Goal: Transaction & Acquisition: Purchase product/service

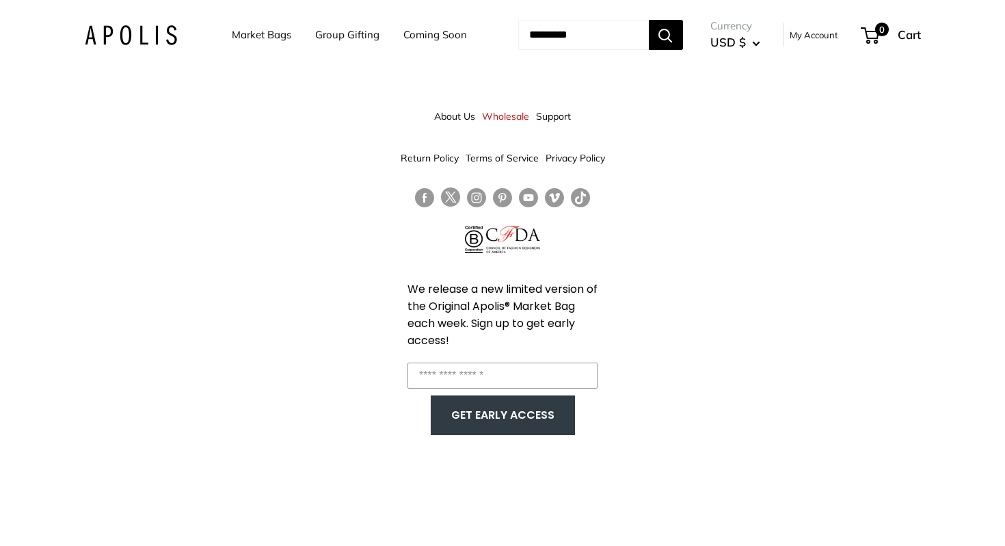
click at [825, 36] on link "My Account" at bounding box center [814, 35] width 49 height 16
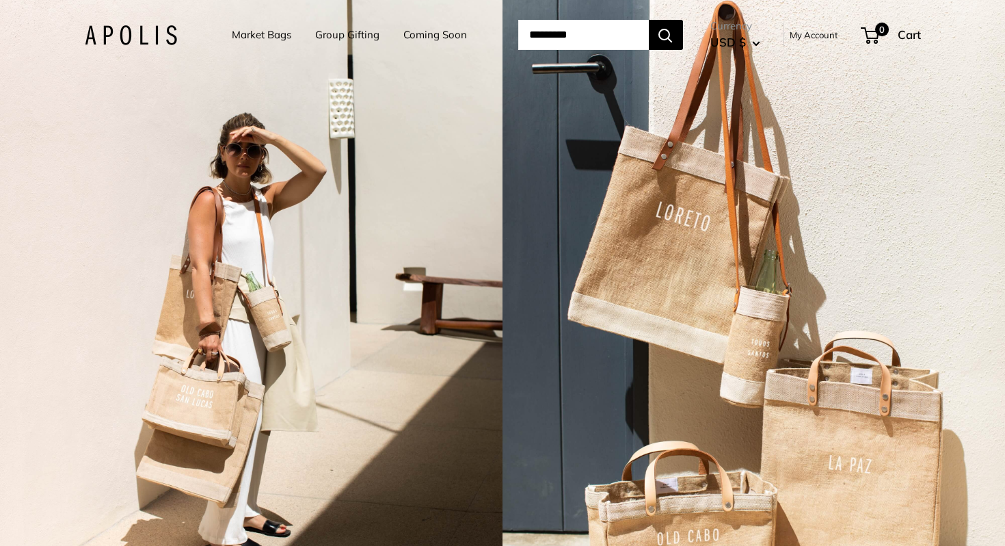
click at [232, 28] on link "Market Bags" at bounding box center [261, 34] width 59 height 19
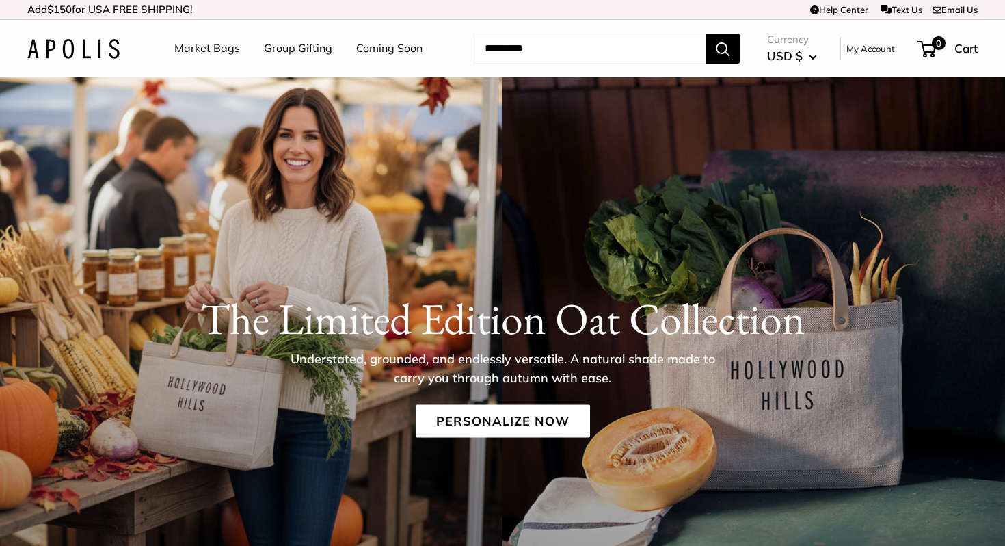
click at [225, 48] on link "Market Bags" at bounding box center [207, 48] width 66 height 21
click at [217, 53] on link "Market Bags" at bounding box center [207, 48] width 66 height 21
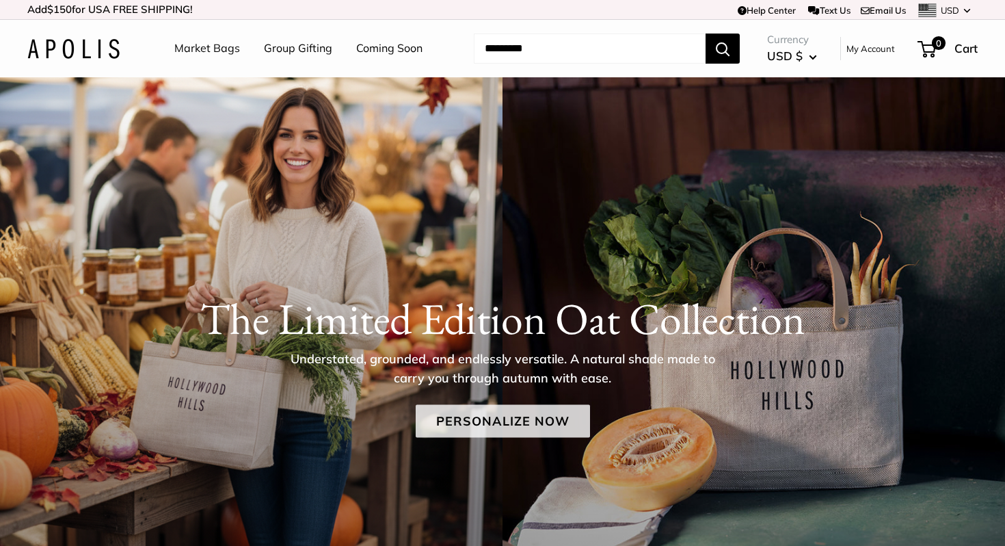
click at [547, 422] on link "Personalize Now" at bounding box center [503, 421] width 174 height 33
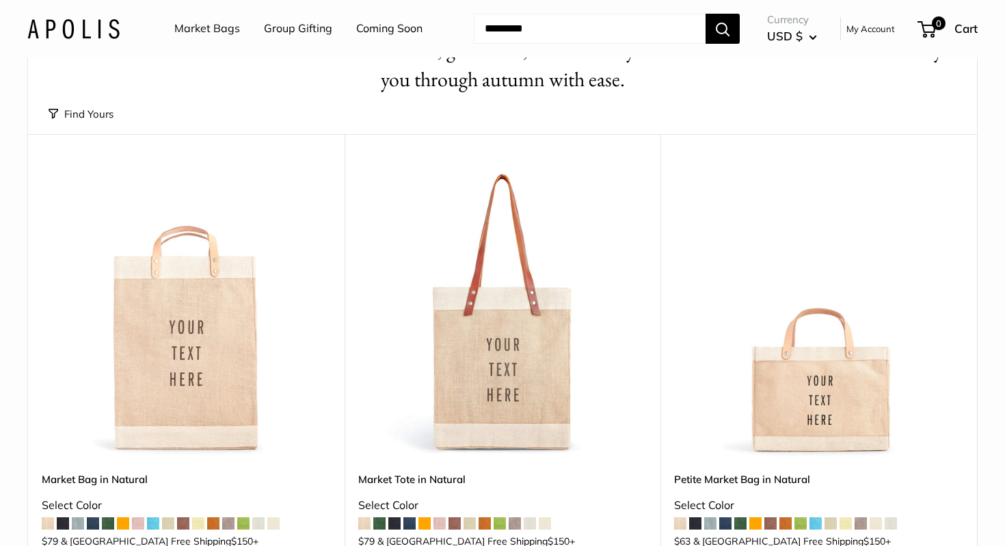
scroll to position [123, 0]
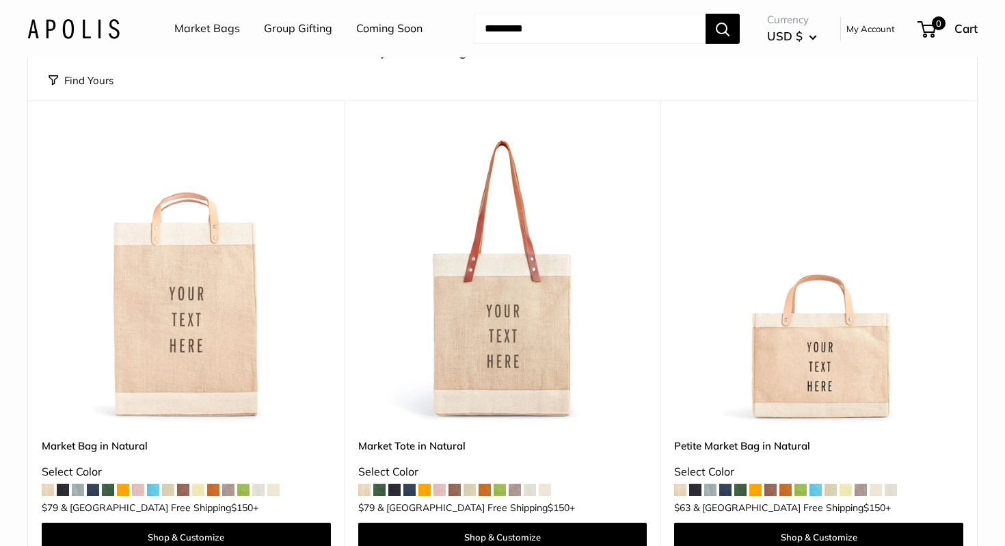
click at [410, 488] on span at bounding box center [409, 489] width 12 height 12
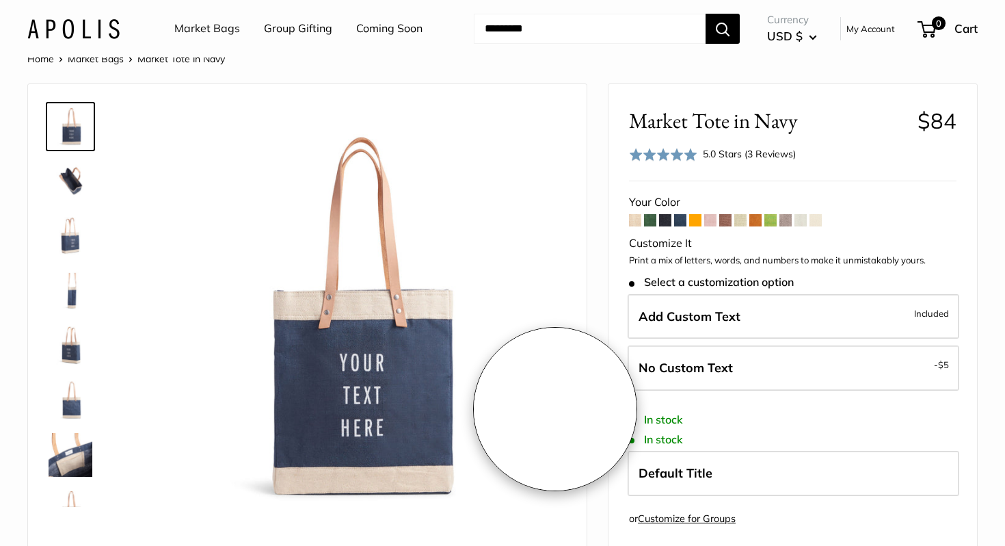
scroll to position [32, 0]
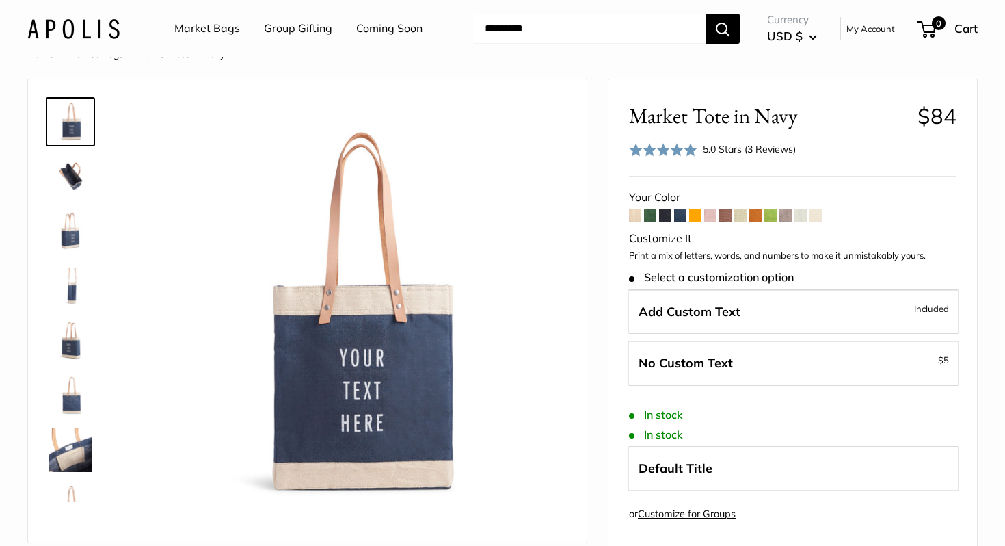
click at [654, 215] on span at bounding box center [650, 215] width 12 height 12
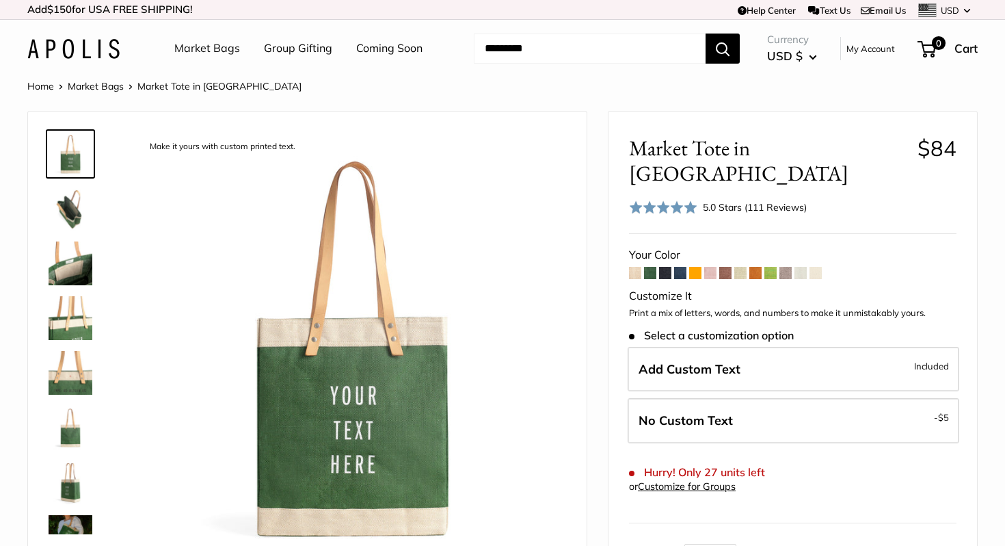
click at [696, 267] on span at bounding box center [695, 273] width 12 height 12
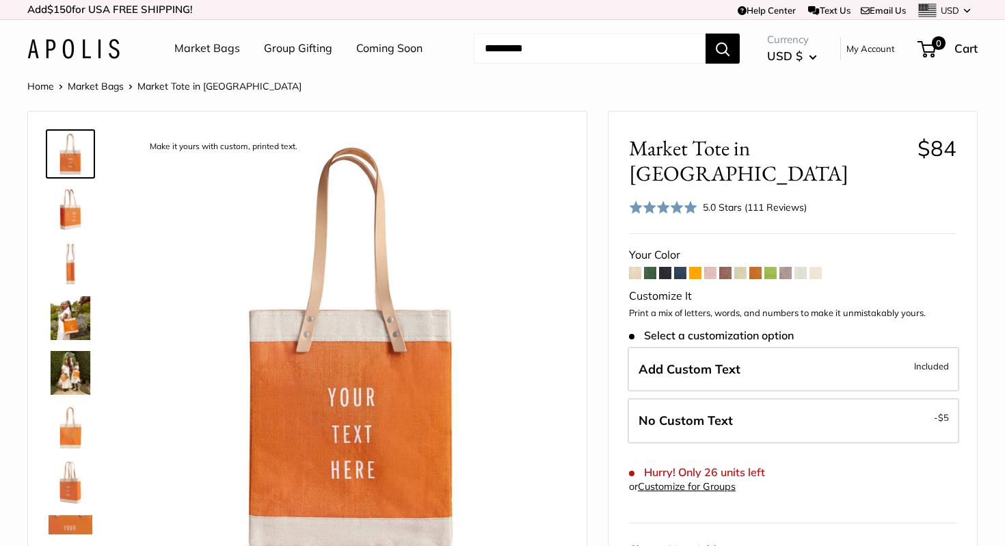
click at [714, 267] on span at bounding box center [710, 273] width 12 height 12
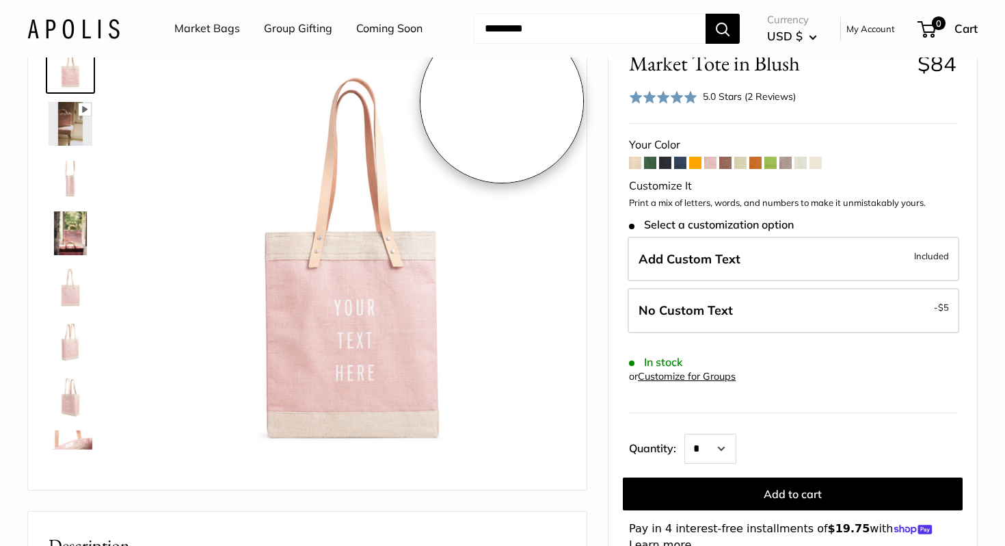
scroll to position [91, 0]
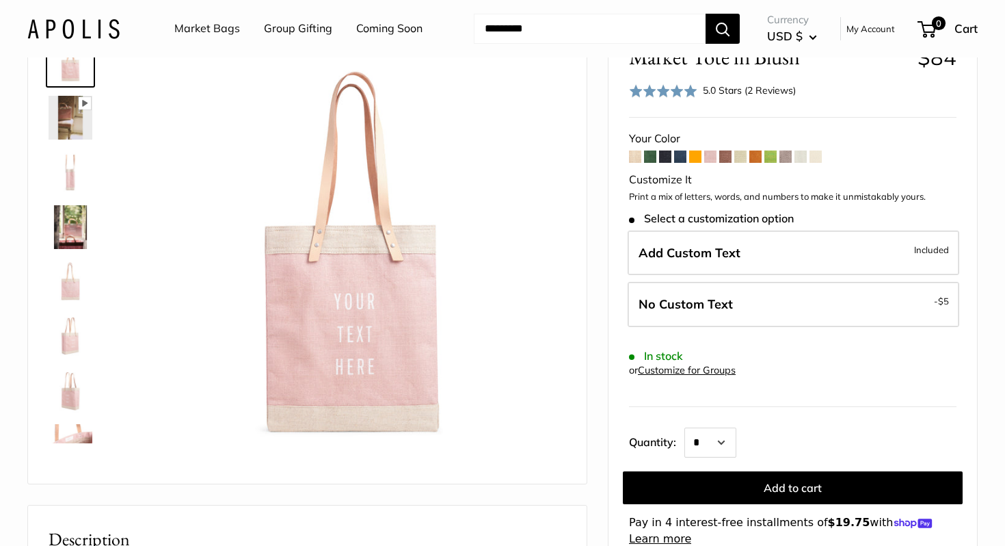
click at [695, 159] on span at bounding box center [695, 156] width 12 height 12
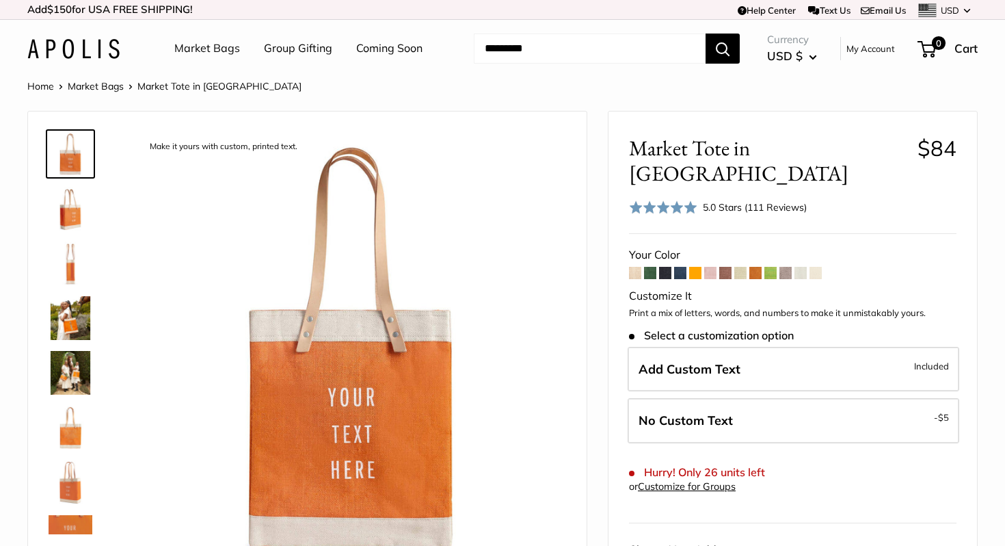
click at [712, 267] on span at bounding box center [710, 273] width 12 height 12
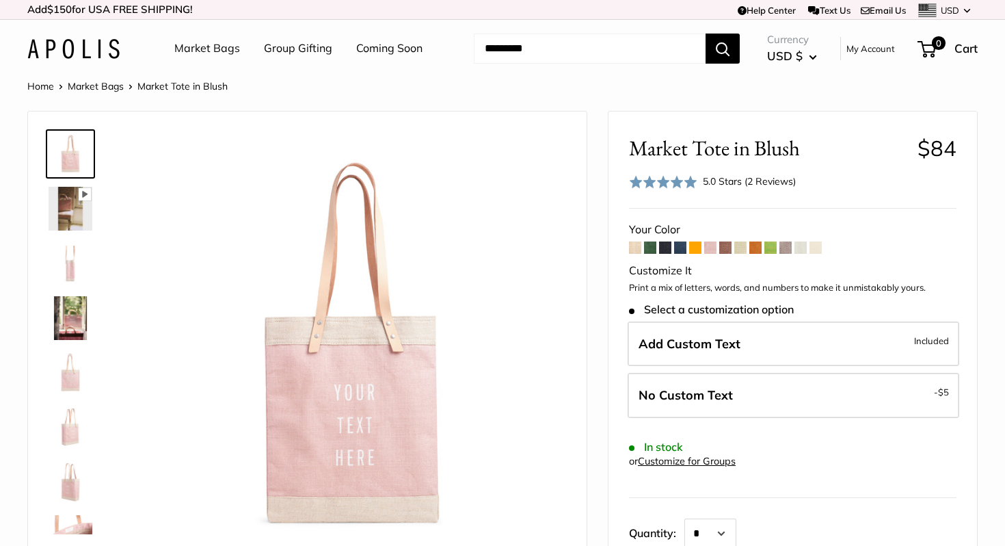
click at [747, 248] on span at bounding box center [740, 247] width 12 height 12
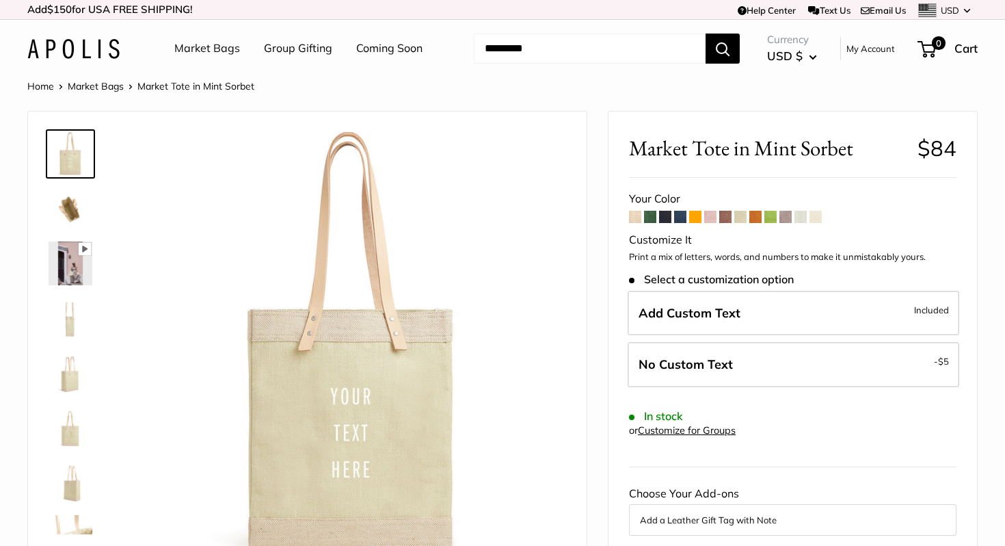
click at [773, 215] on span at bounding box center [770, 217] width 12 height 12
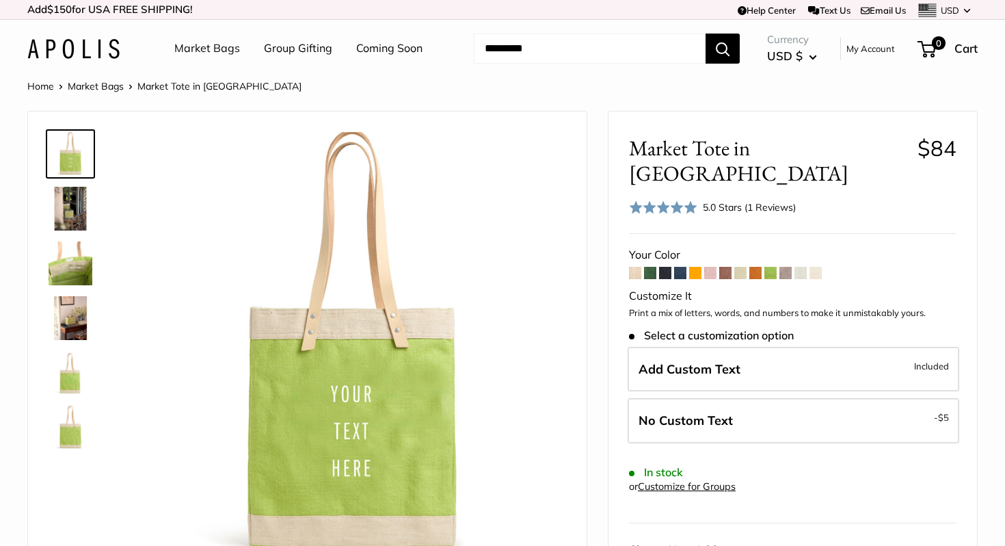
click at [783, 267] on span at bounding box center [786, 273] width 12 height 12
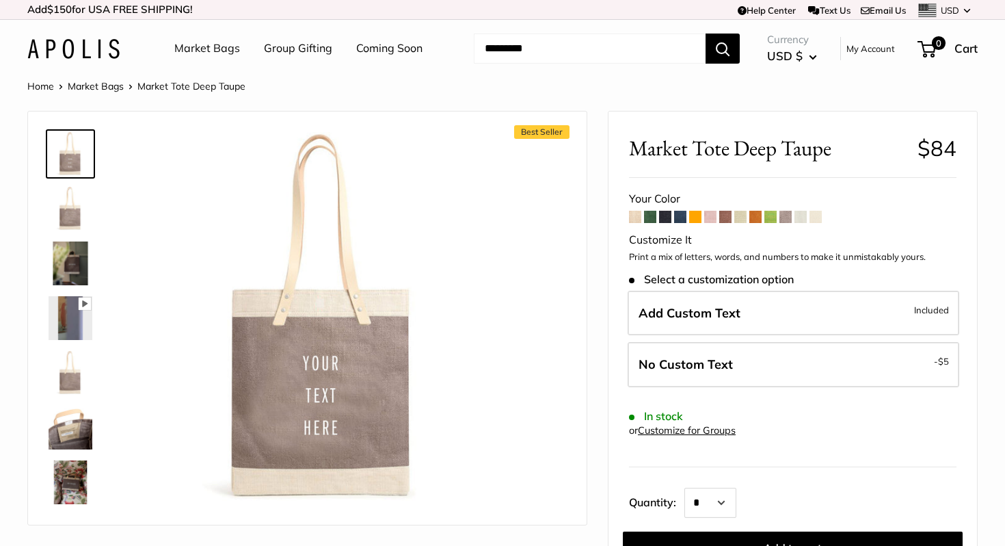
click at [652, 217] on span at bounding box center [650, 217] width 12 height 12
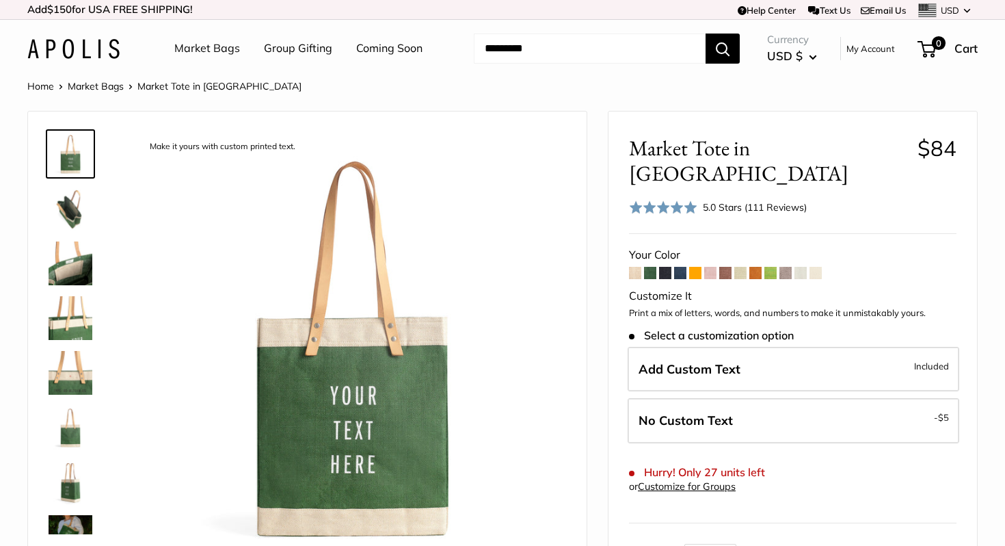
click at [692, 267] on span at bounding box center [695, 273] width 12 height 12
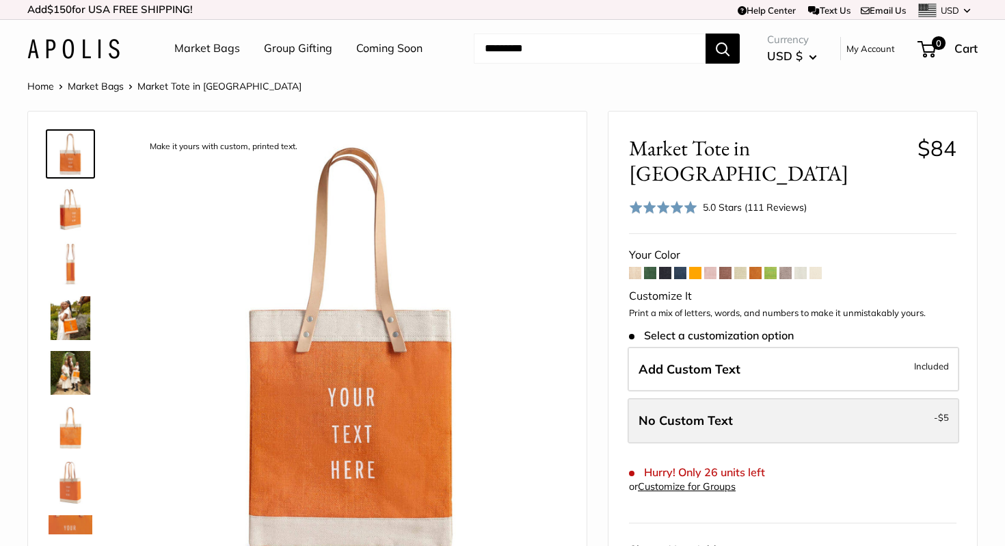
click at [687, 412] on span "No Custom Text" at bounding box center [686, 420] width 94 height 16
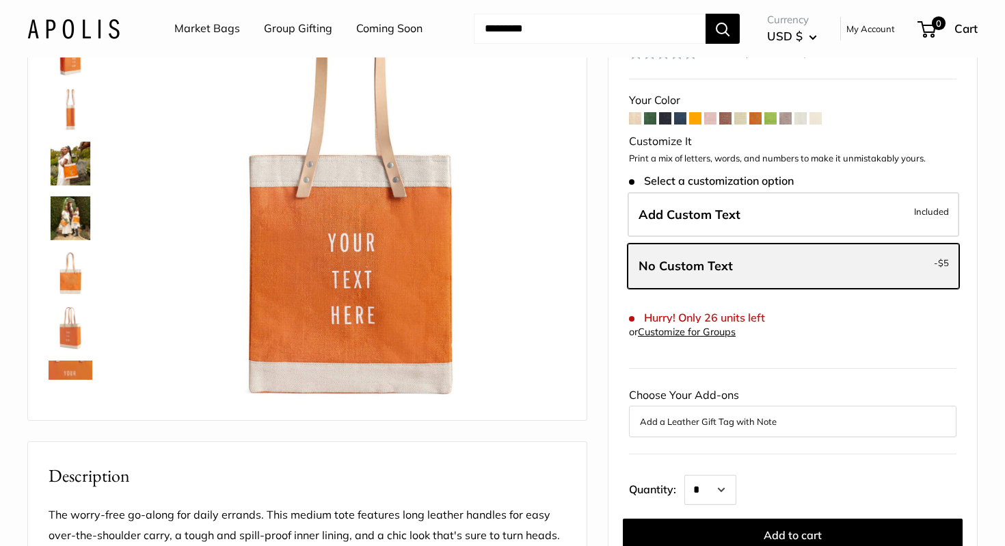
scroll to position [159, 0]
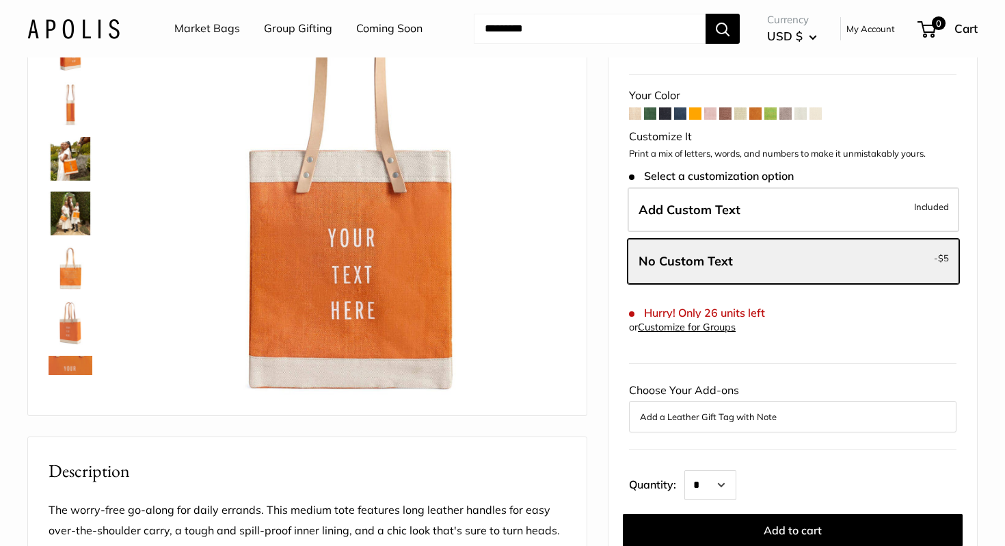
click at [688, 408] on button "Add a Leather Gift Tag with Note" at bounding box center [793, 416] width 306 height 16
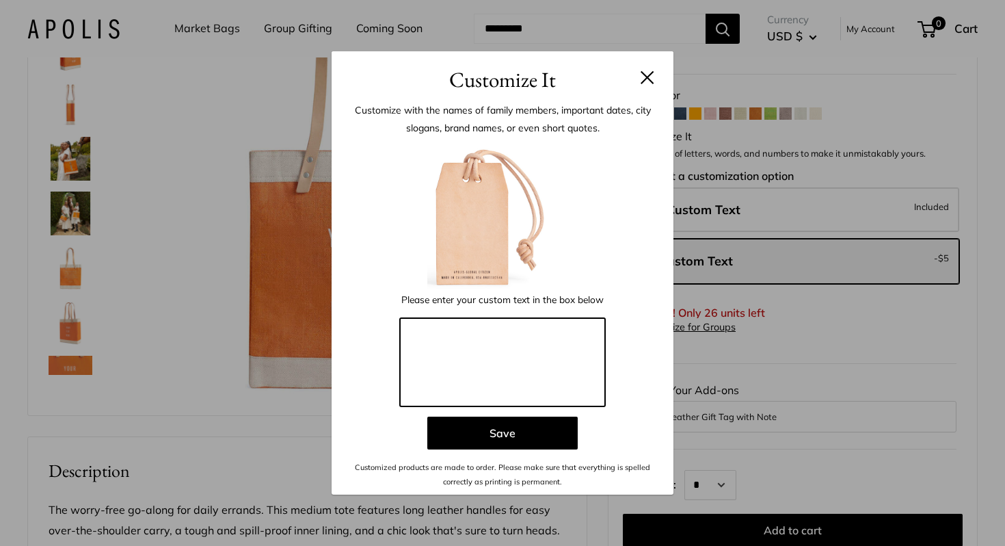
click at [455, 329] on textarea at bounding box center [502, 362] width 205 height 89
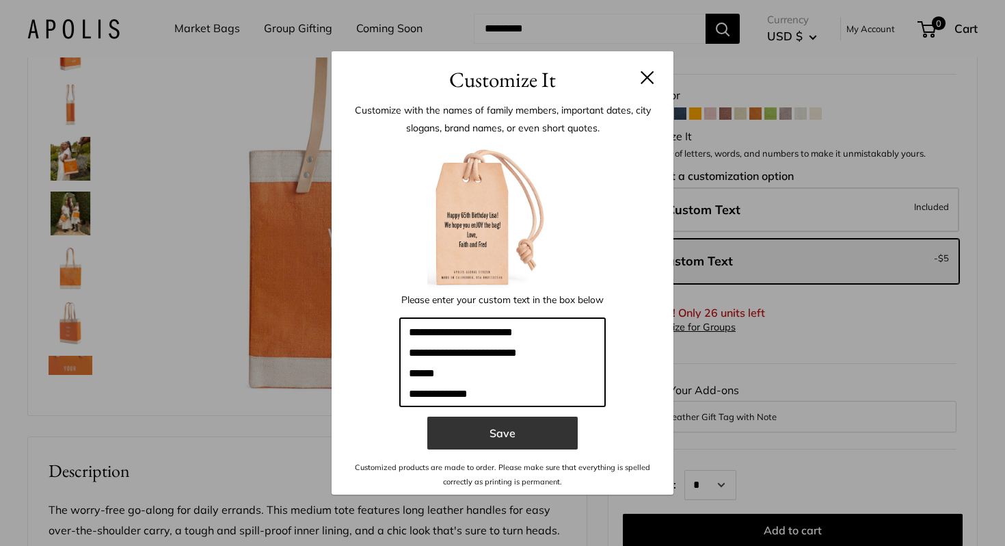
type textarea "**********"
click at [507, 432] on button "Save" at bounding box center [502, 432] width 150 height 33
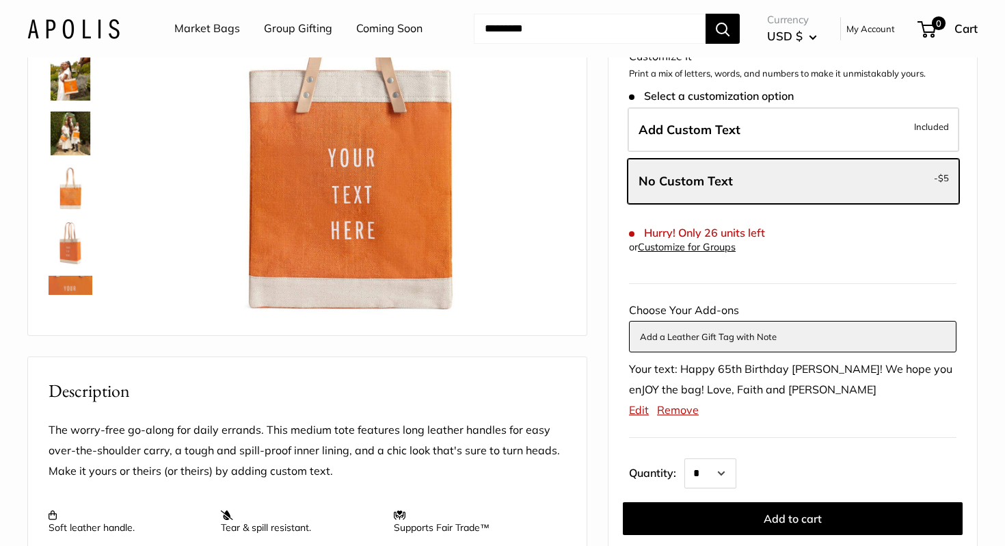
scroll to position [282, 0]
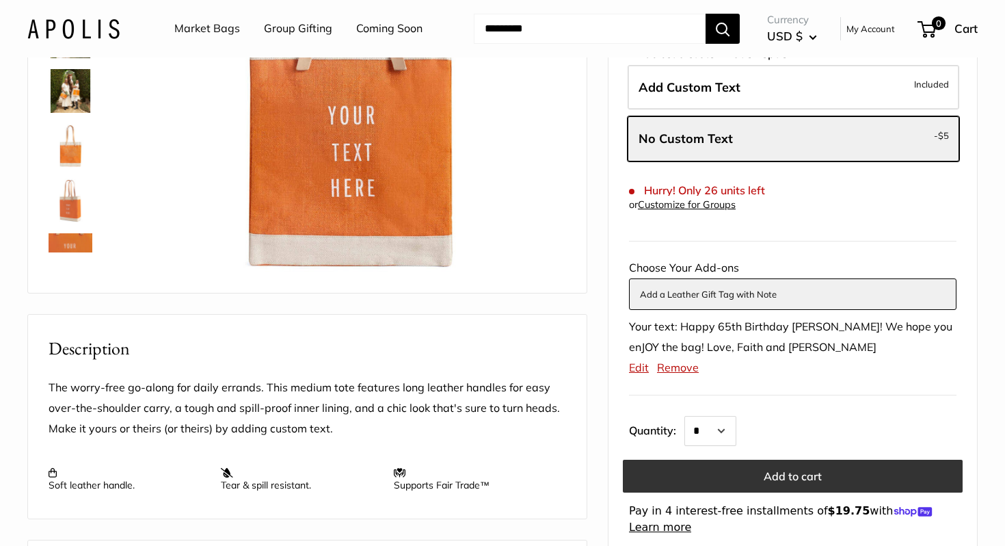
click at [691, 459] on button "Add to cart" at bounding box center [793, 475] width 340 height 33
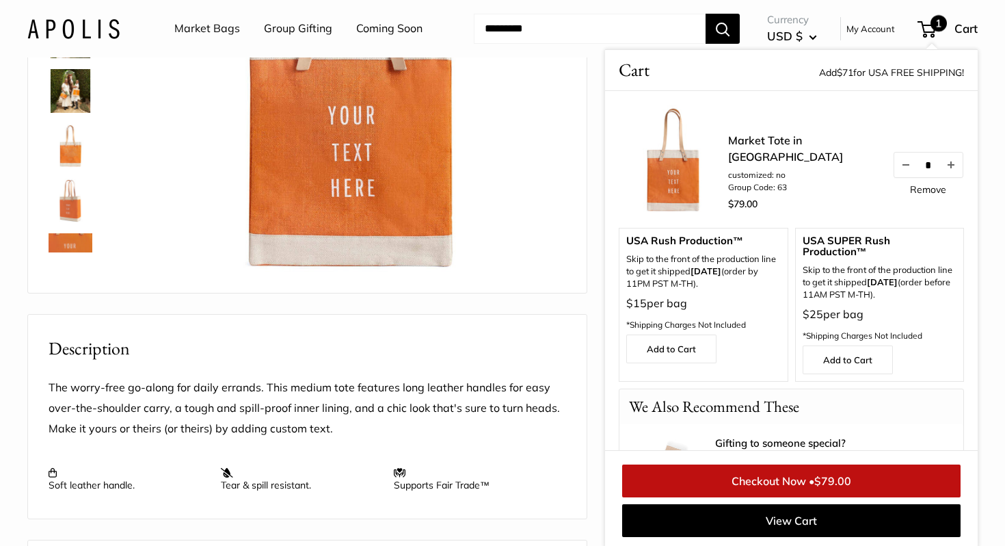
click at [697, 485] on link "Checkout Now • $79.00" at bounding box center [791, 480] width 338 height 33
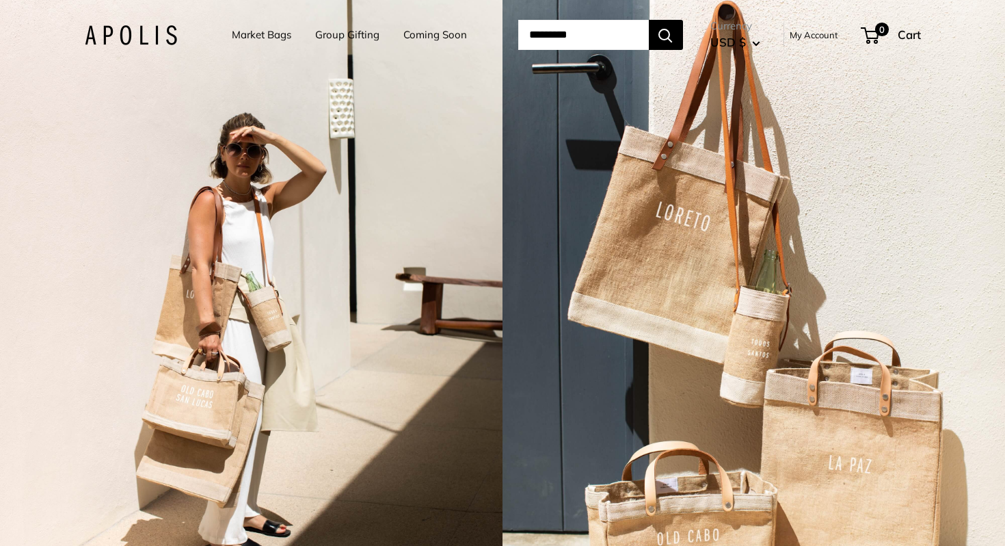
click at [414, 38] on link "Coming Soon" at bounding box center [435, 34] width 64 height 19
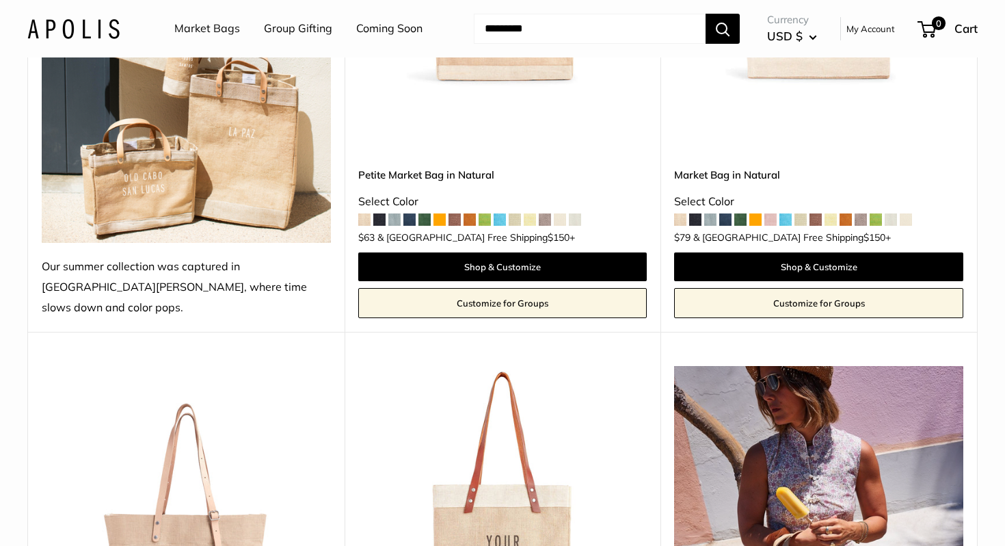
scroll to position [683, 0]
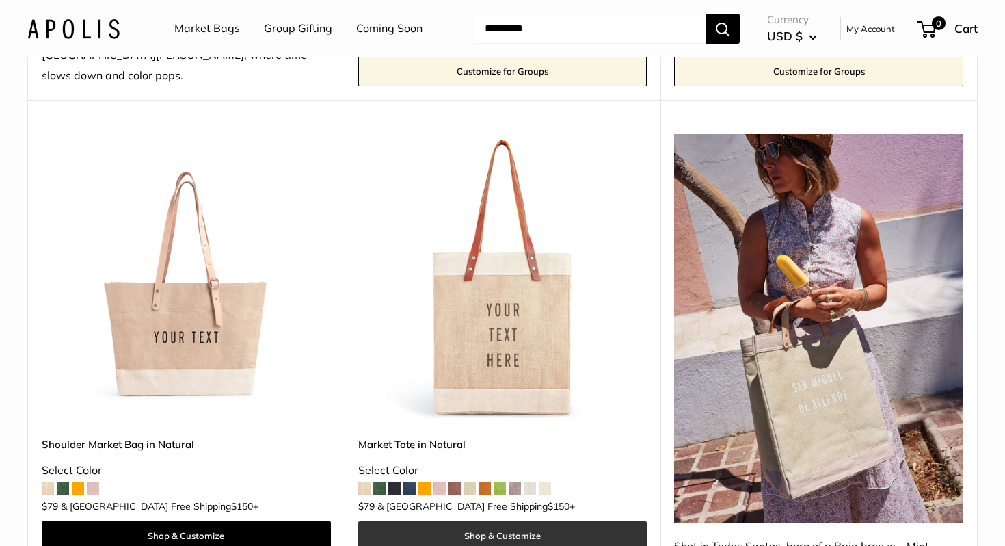
click at [410, 521] on link "Shop & Customize" at bounding box center [502, 535] width 289 height 29
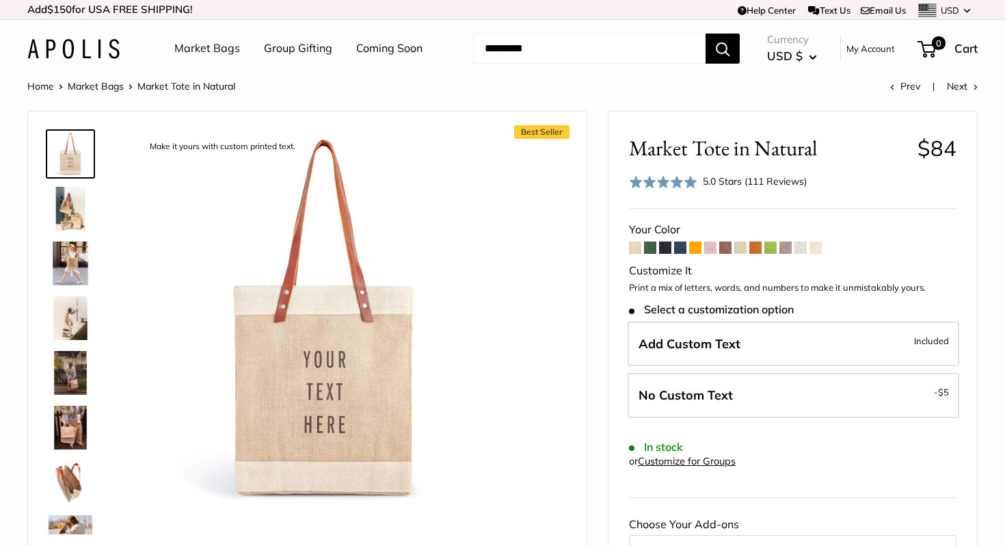
click at [701, 248] on span at bounding box center [695, 247] width 12 height 12
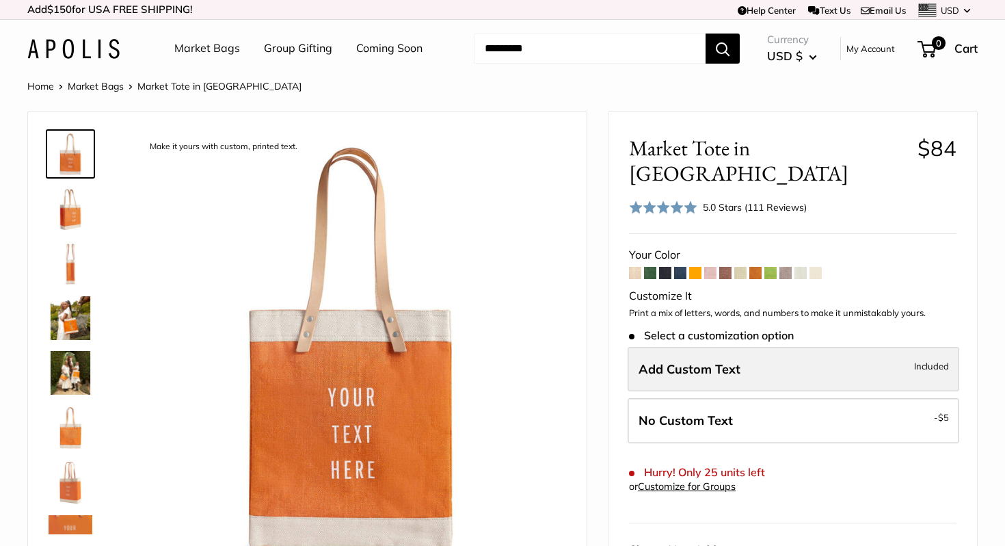
click at [699, 361] on span "Add Custom Text" at bounding box center [690, 369] width 102 height 16
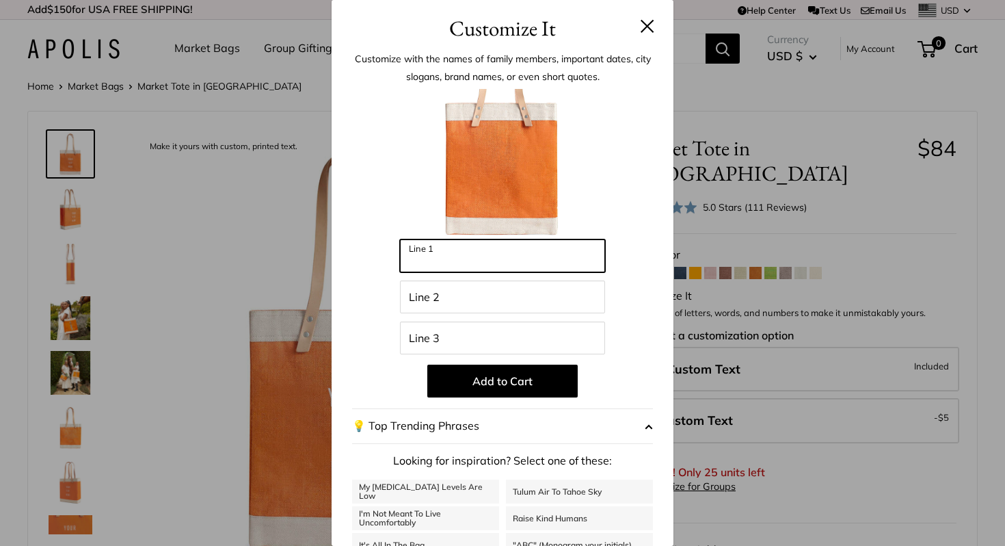
click at [505, 252] on input "Line 1" at bounding box center [502, 255] width 205 height 33
type input "**********"
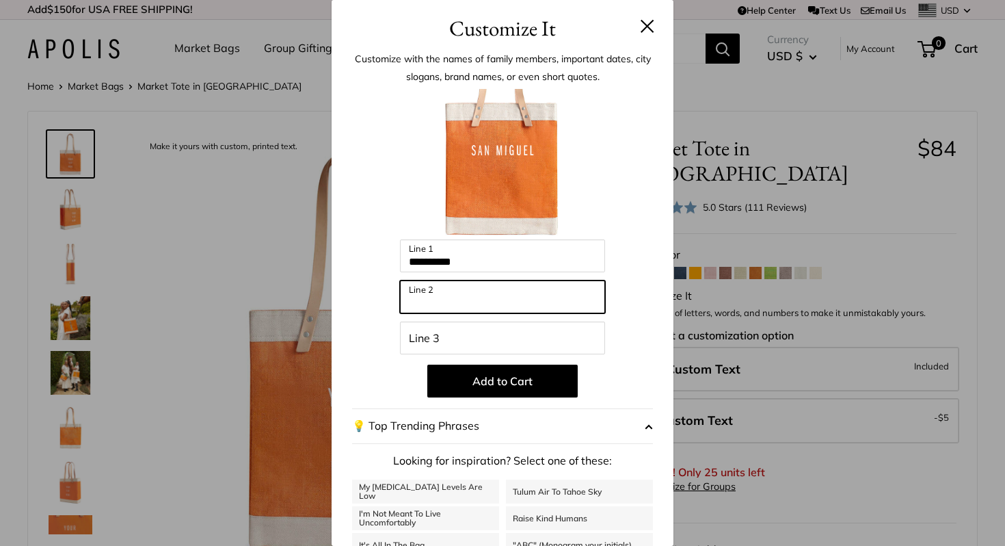
click at [488, 297] on input "Line 2" at bounding box center [502, 296] width 205 height 33
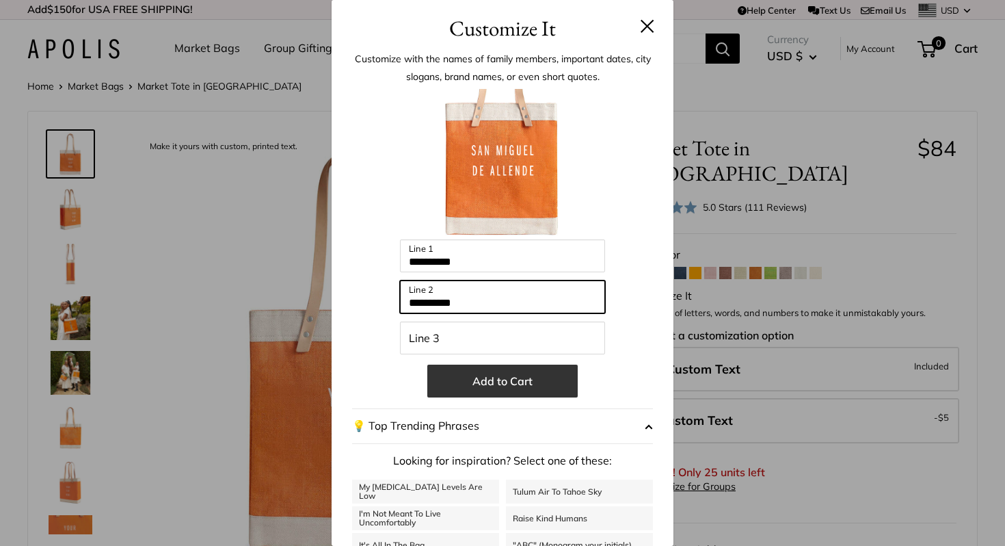
type input "**********"
click at [472, 388] on button "Add to Cart" at bounding box center [502, 380] width 150 height 33
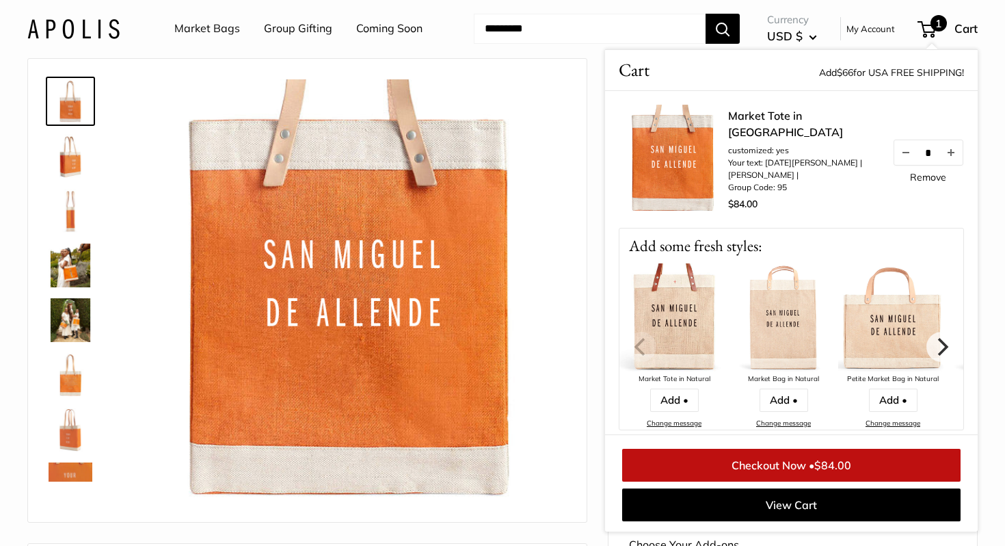
scroll to position [59, 0]
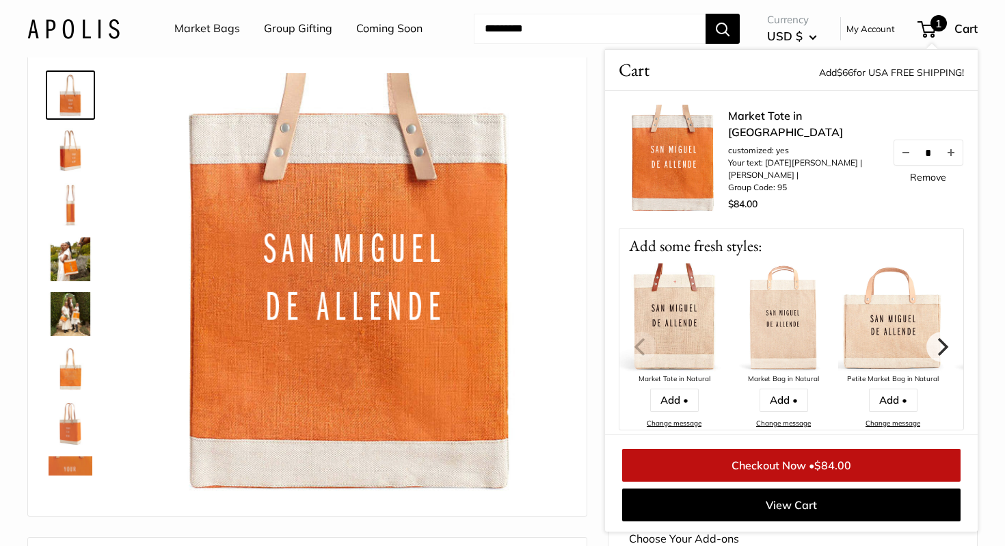
click at [693, 471] on link "Checkout Now • $84.00" at bounding box center [791, 465] width 338 height 33
